Goal: Transaction & Acquisition: Purchase product/service

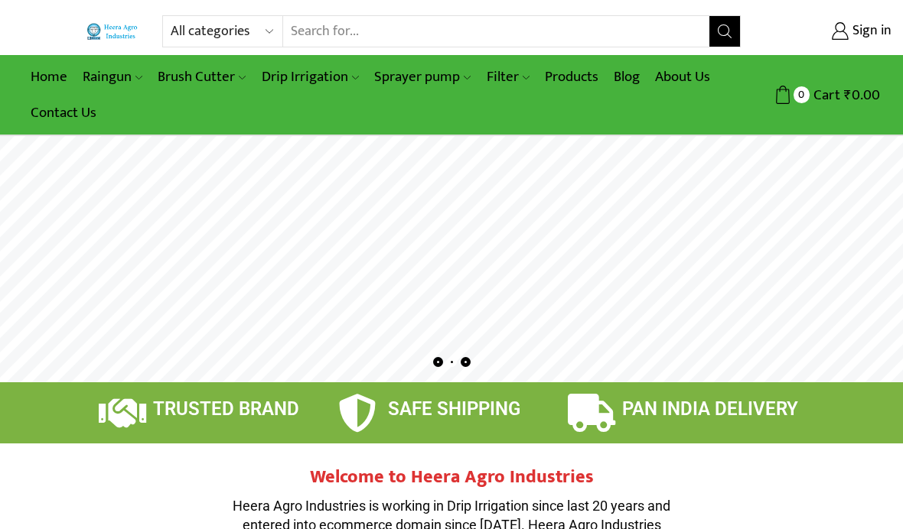
click at [572, 77] on link "Products" at bounding box center [571, 77] width 69 height 36
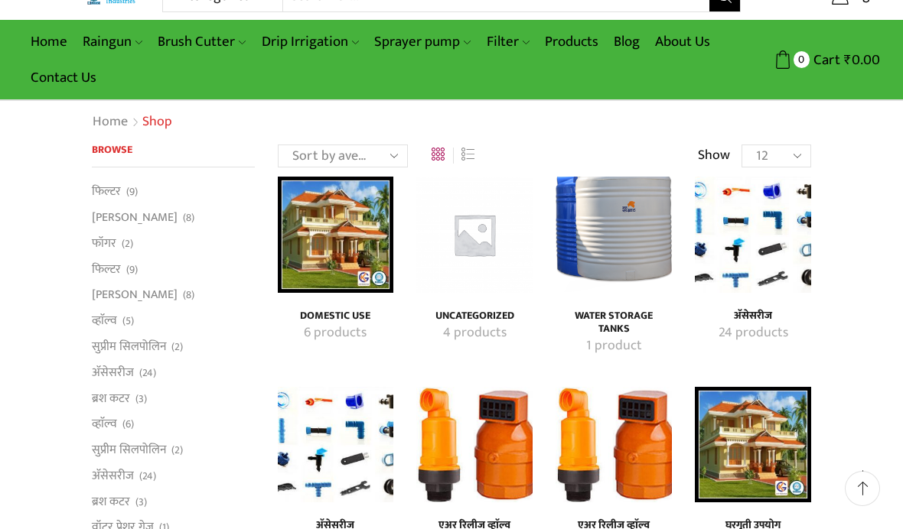
scroll to position [36, 0]
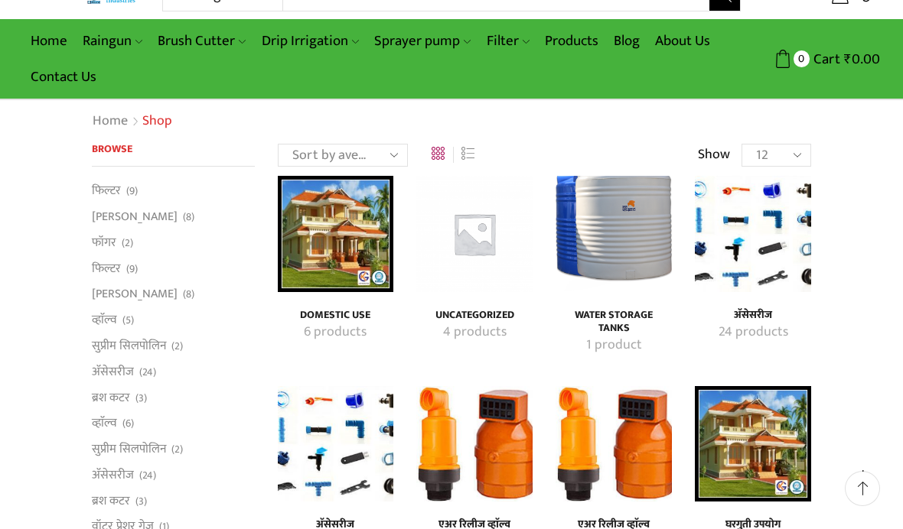
click at [438, 253] on img "Visit product category Uncategorized" at bounding box center [474, 234] width 116 height 116
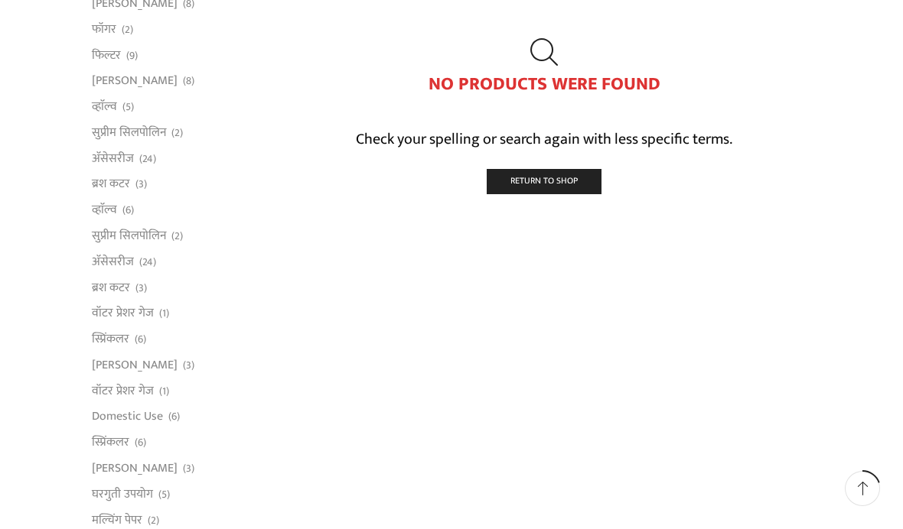
scroll to position [201, 0]
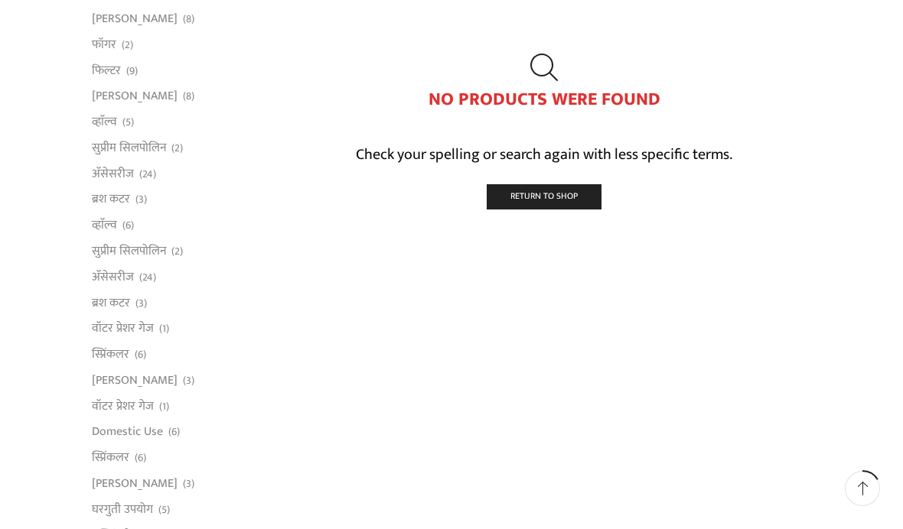
click at [122, 161] on link "सुप्रीम सिलपोलिन" at bounding box center [129, 148] width 74 height 26
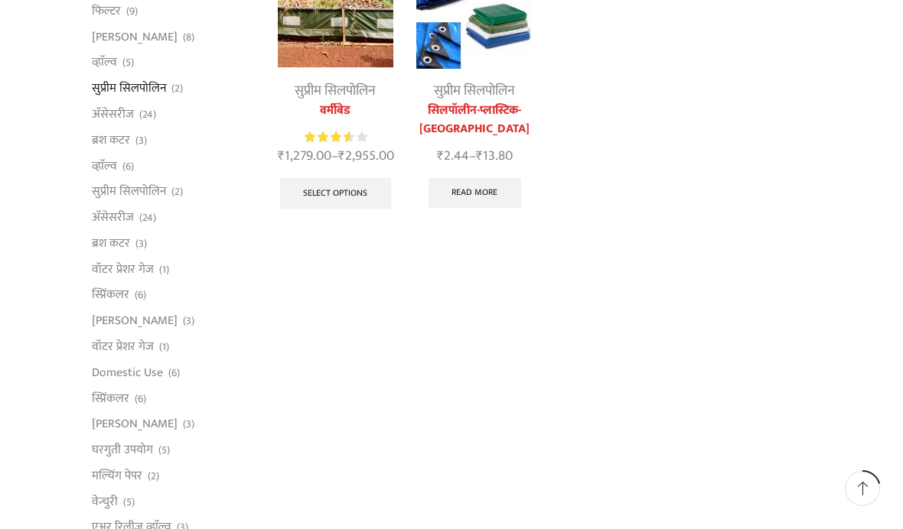
scroll to position [262, 0]
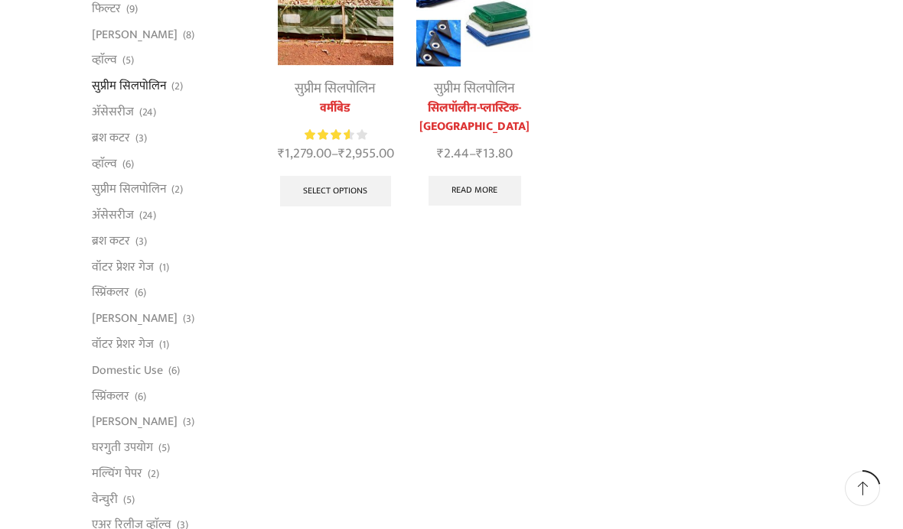
click at [97, 177] on link "व्हाॅल्व" at bounding box center [104, 164] width 25 height 26
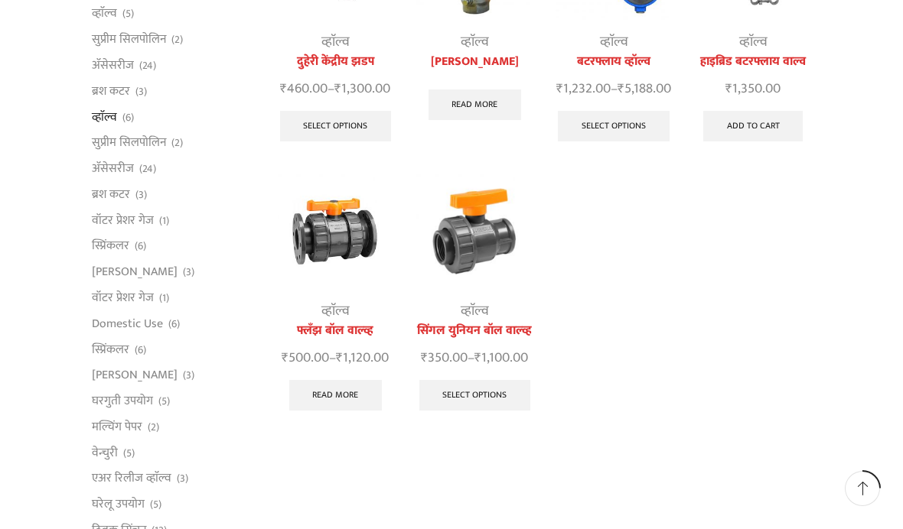
scroll to position [310, 0]
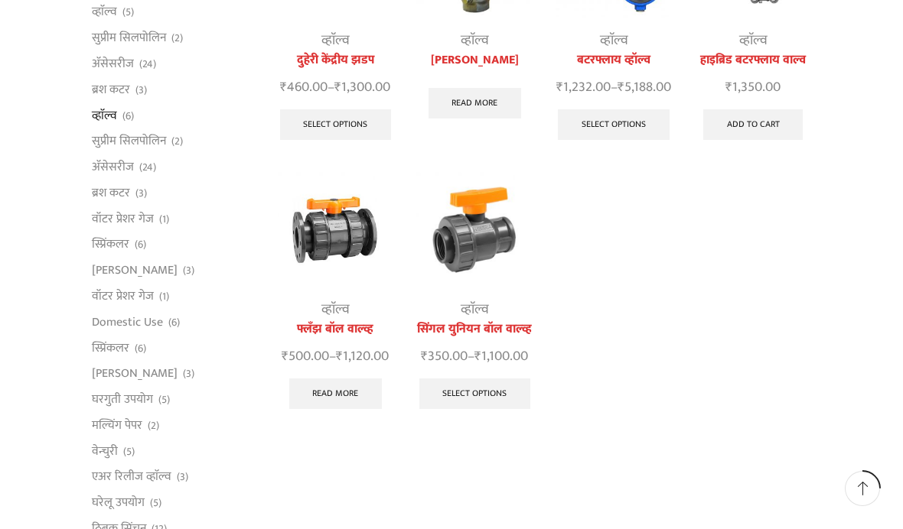
click at [107, 232] on link "वॉटर प्रेशर गेज" at bounding box center [123, 219] width 62 height 26
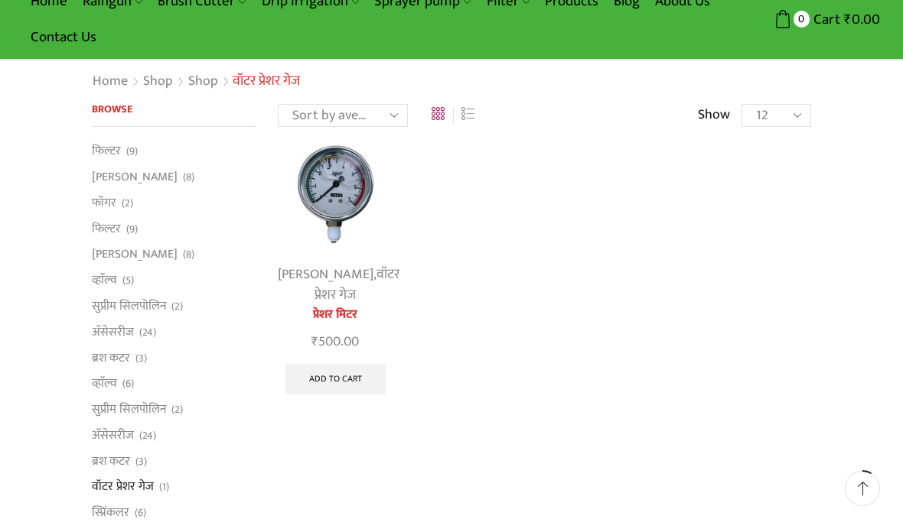
scroll to position [60, 0]
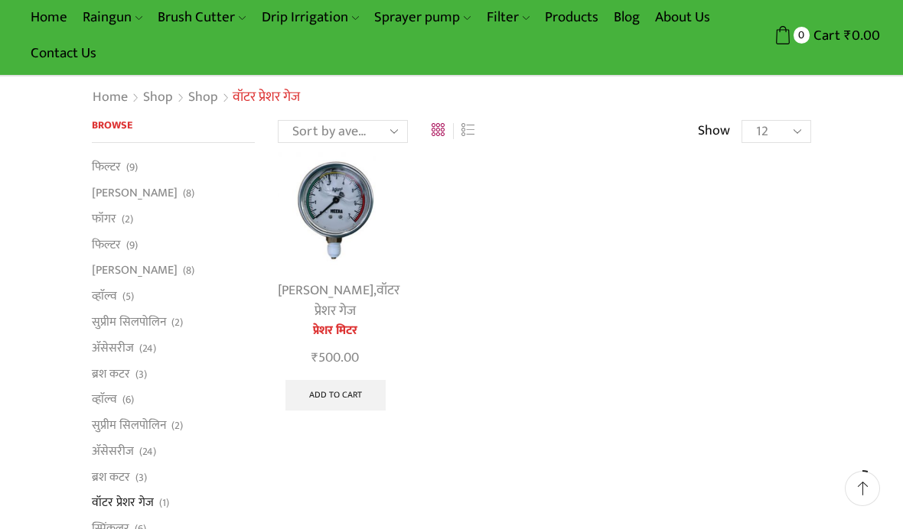
click at [99, 158] on link "फिल्टर" at bounding box center [106, 168] width 29 height 21
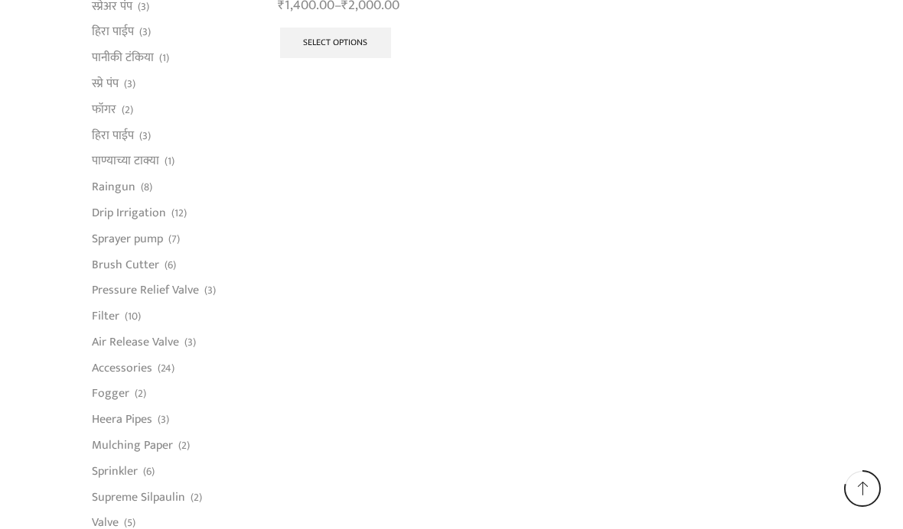
scroll to position [991, 0]
click at [101, 111] on link "फॉगर" at bounding box center [104, 106] width 24 height 26
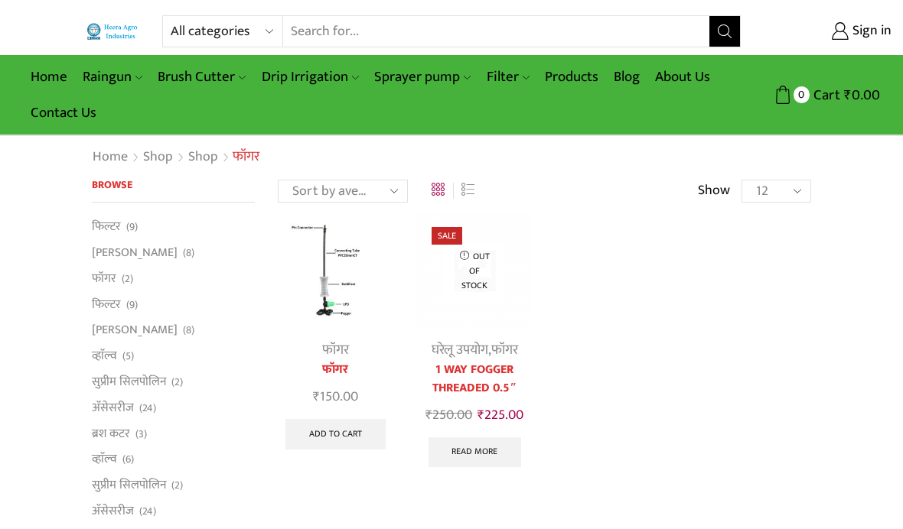
click at [317, 271] on img at bounding box center [336, 270] width 116 height 116
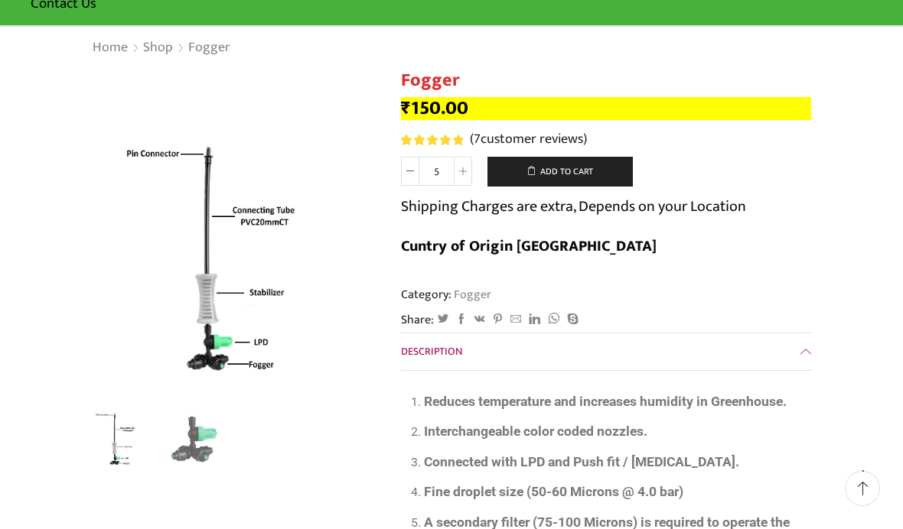
scroll to position [111, 0]
